Goal: Task Accomplishment & Management: Manage account settings

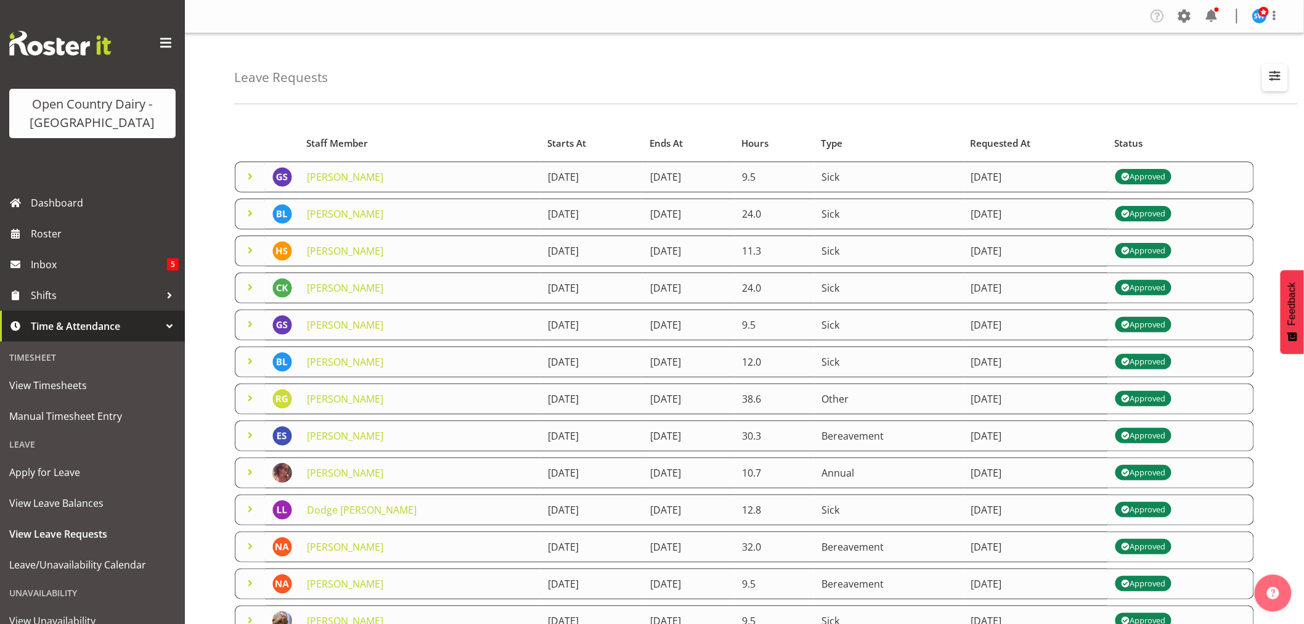
click at [1277, 76] on span "button" at bounding box center [1275, 76] width 16 height 16
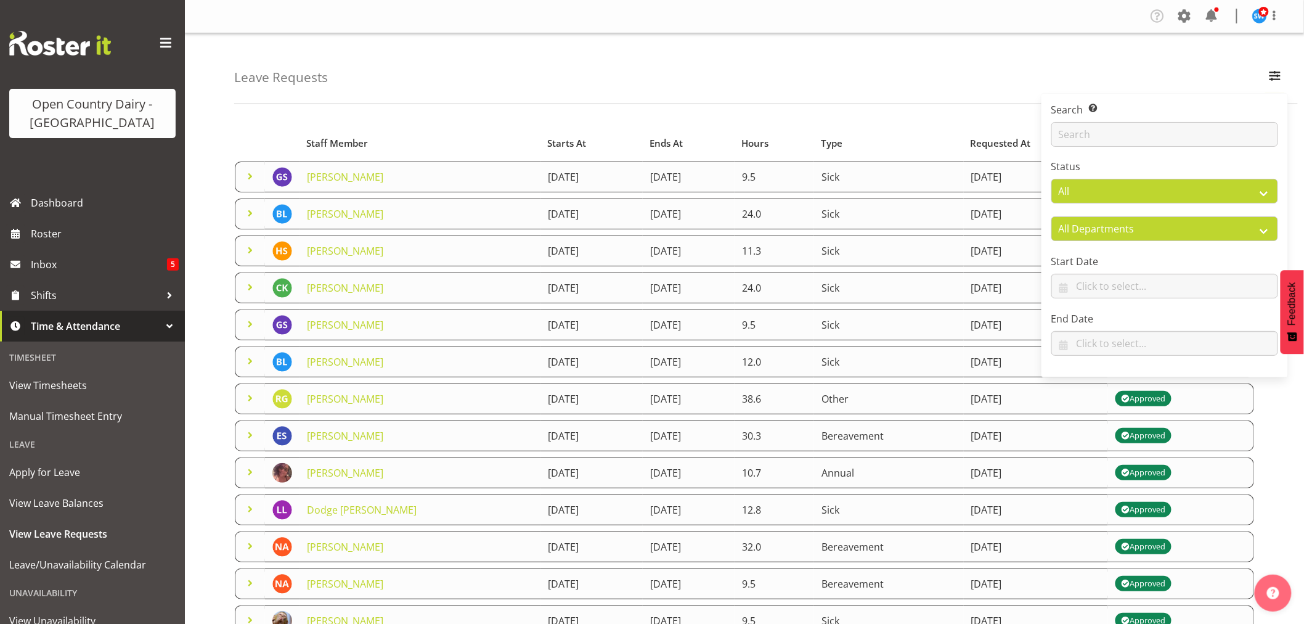
click at [754, 99] on div "Leave Requests Search Search for a particular employee Status All Approved Requ…" at bounding box center [766, 68] width 1064 height 71
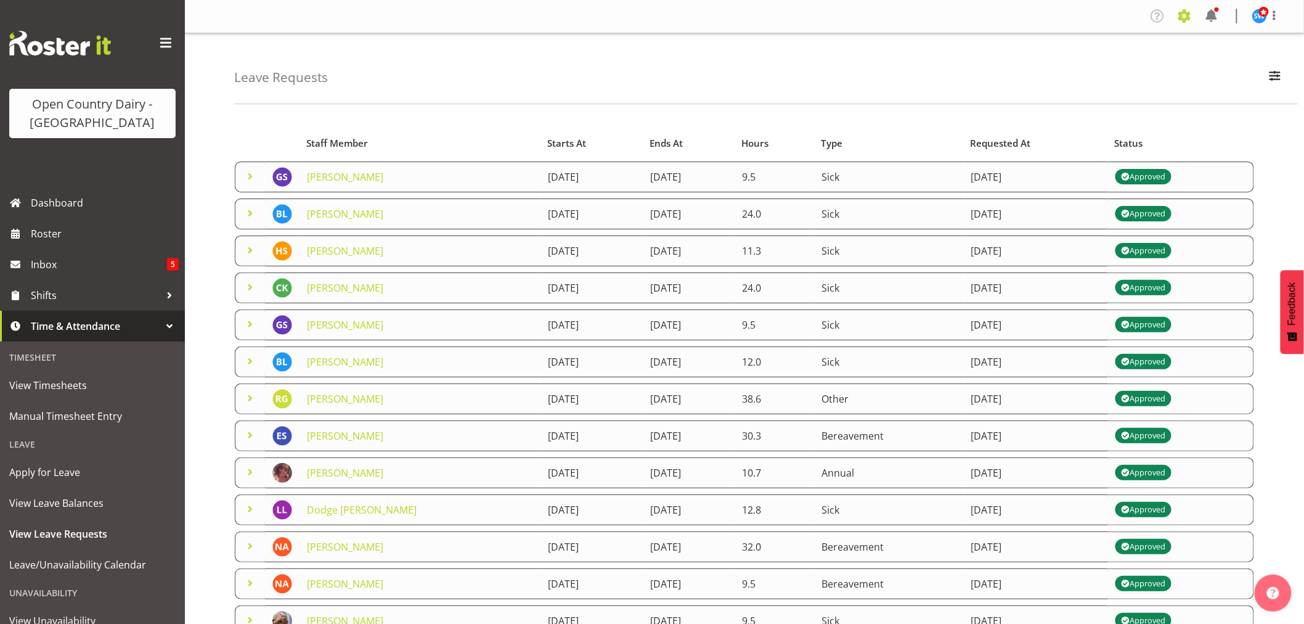
click at [1179, 15] on span at bounding box center [1185, 16] width 20 height 20
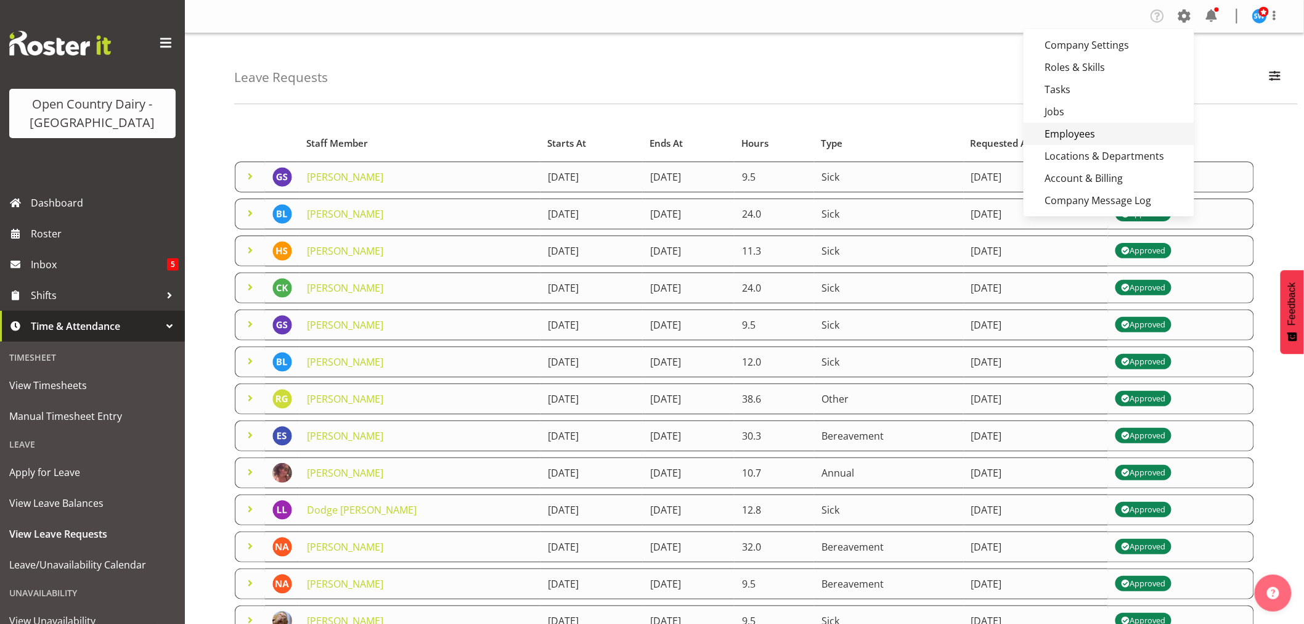
click at [1071, 137] on link "Employees" at bounding box center [1109, 134] width 171 height 22
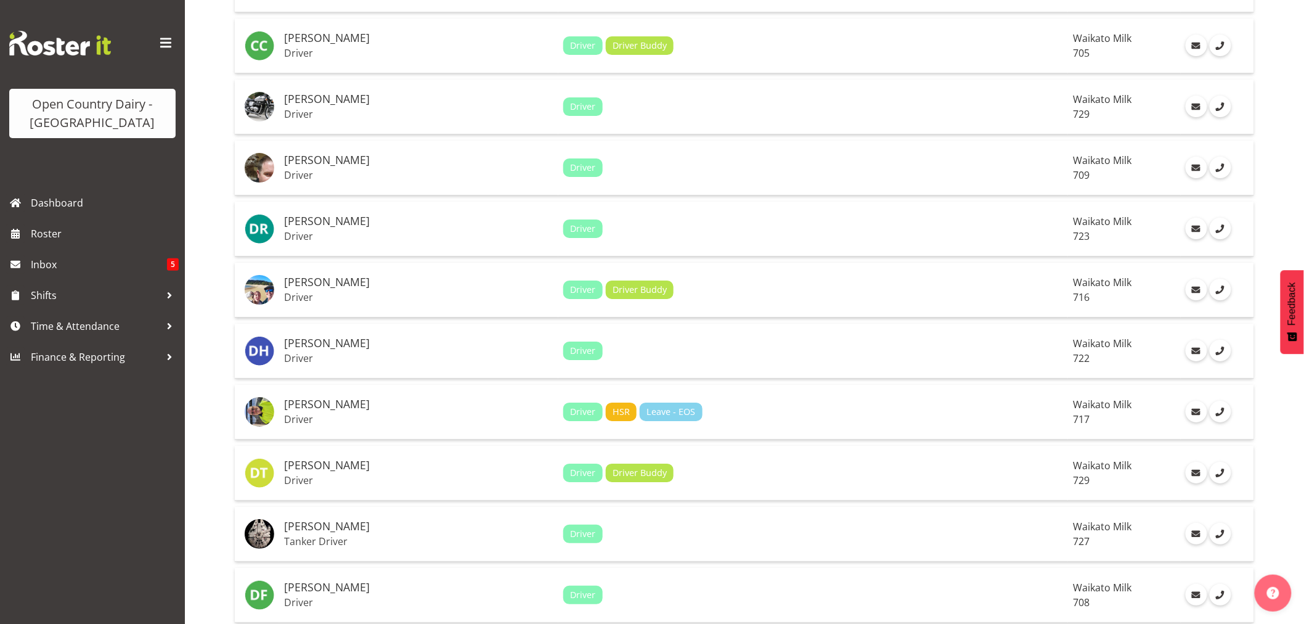
scroll to position [1780, 0]
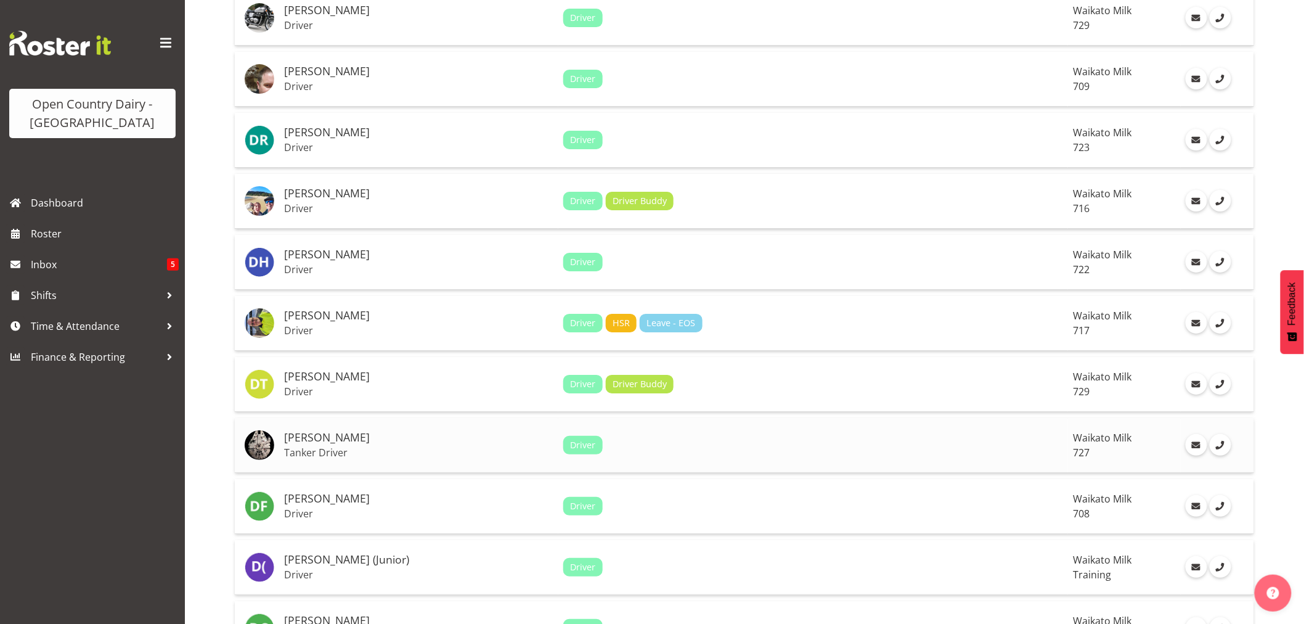
click at [325, 451] on p "Tanker Driver" at bounding box center [418, 452] width 269 height 12
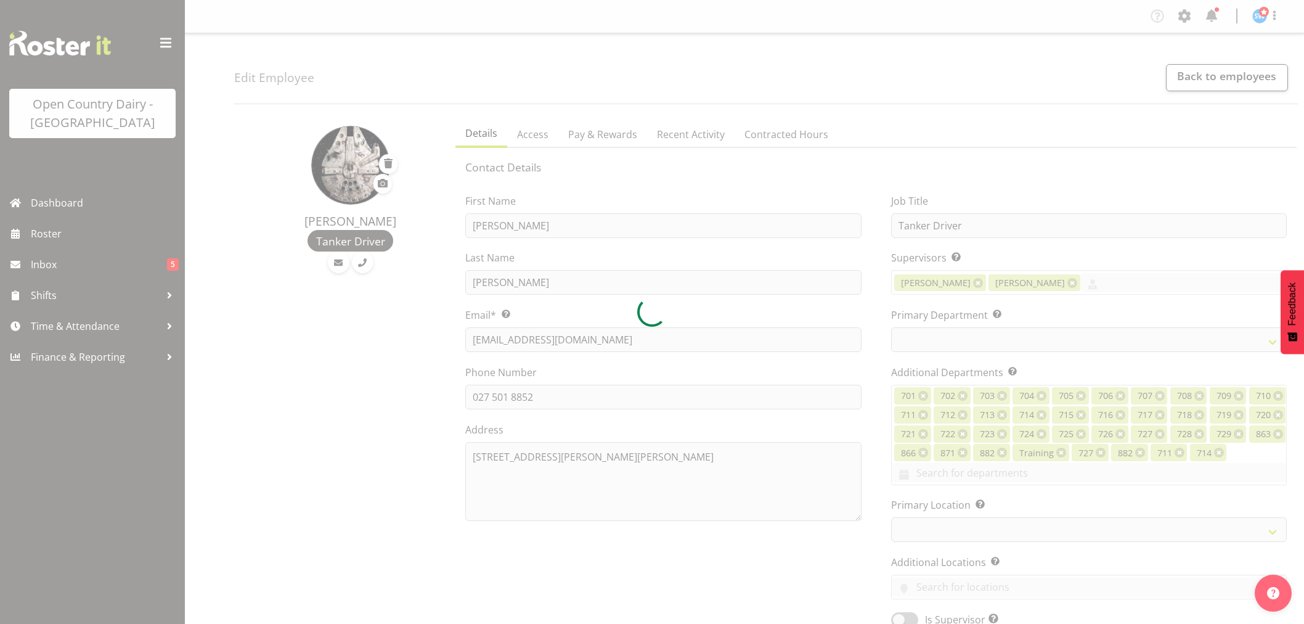
select select "TimelineWeek"
select select
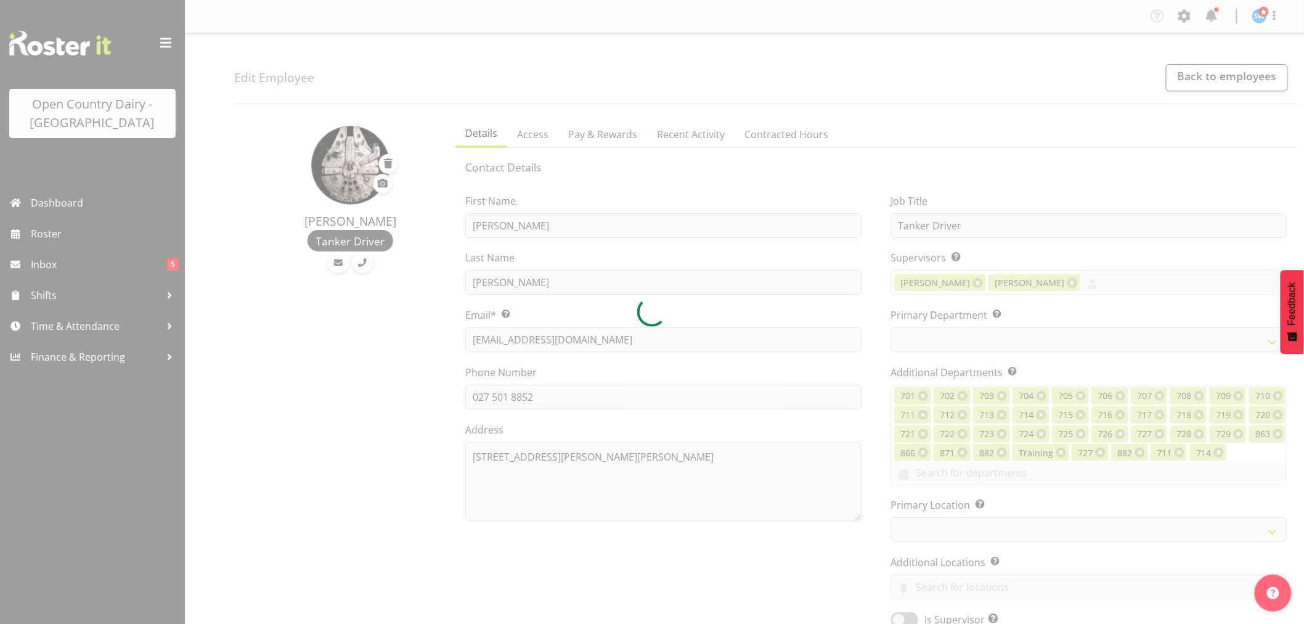
select select
select select "1054"
select select "761"
